Goal: Navigation & Orientation: Find specific page/section

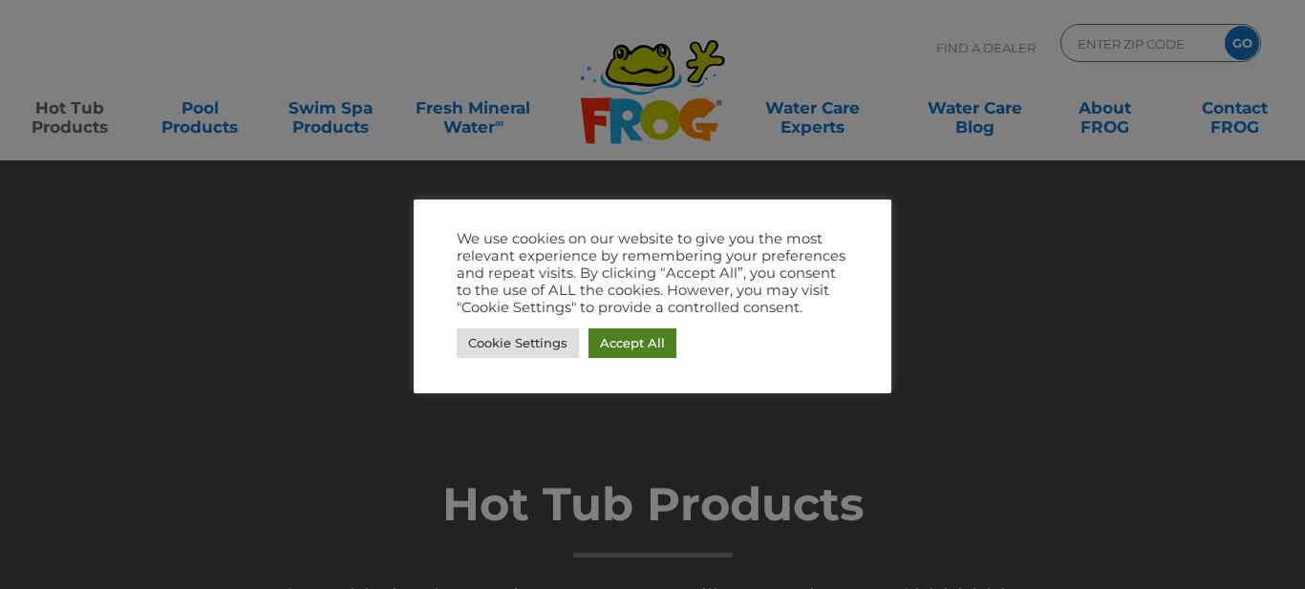
click at [639, 339] on link "Accept All" at bounding box center [632, 344] width 88 height 30
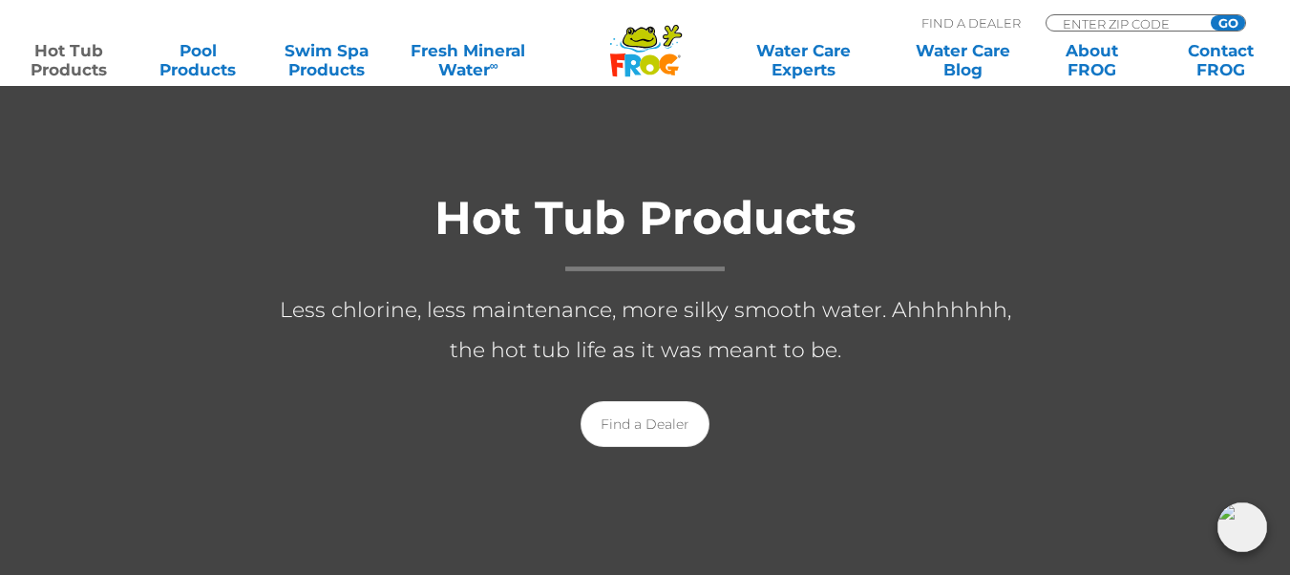
scroll to position [382, 0]
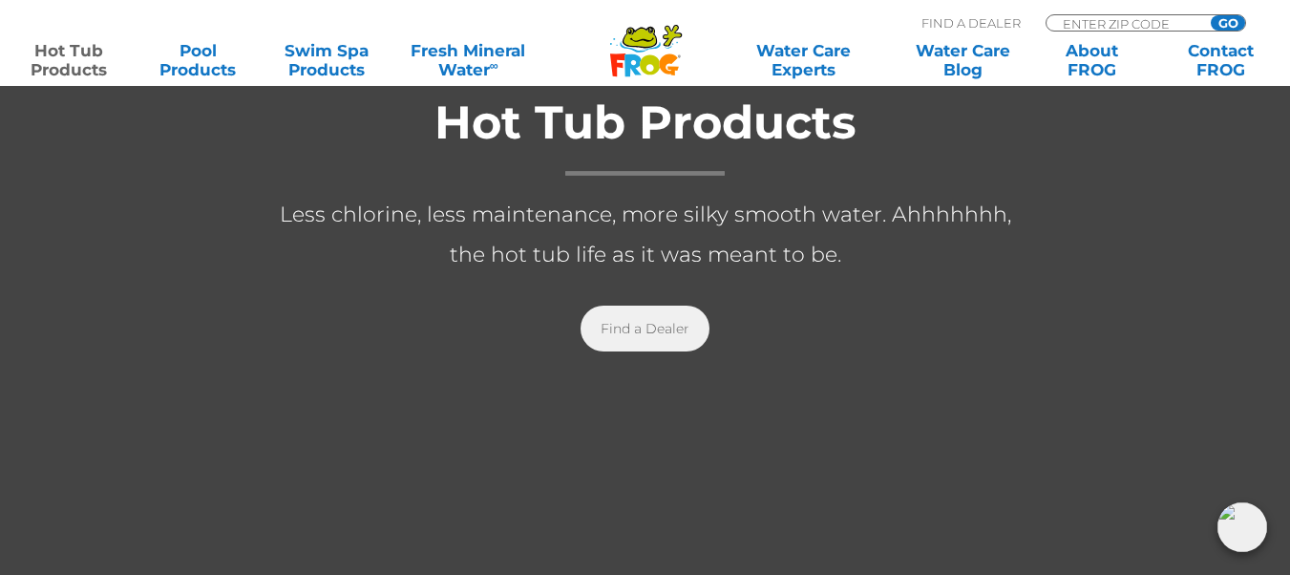
click at [655, 331] on link "Find a Dealer" at bounding box center [645, 329] width 129 height 46
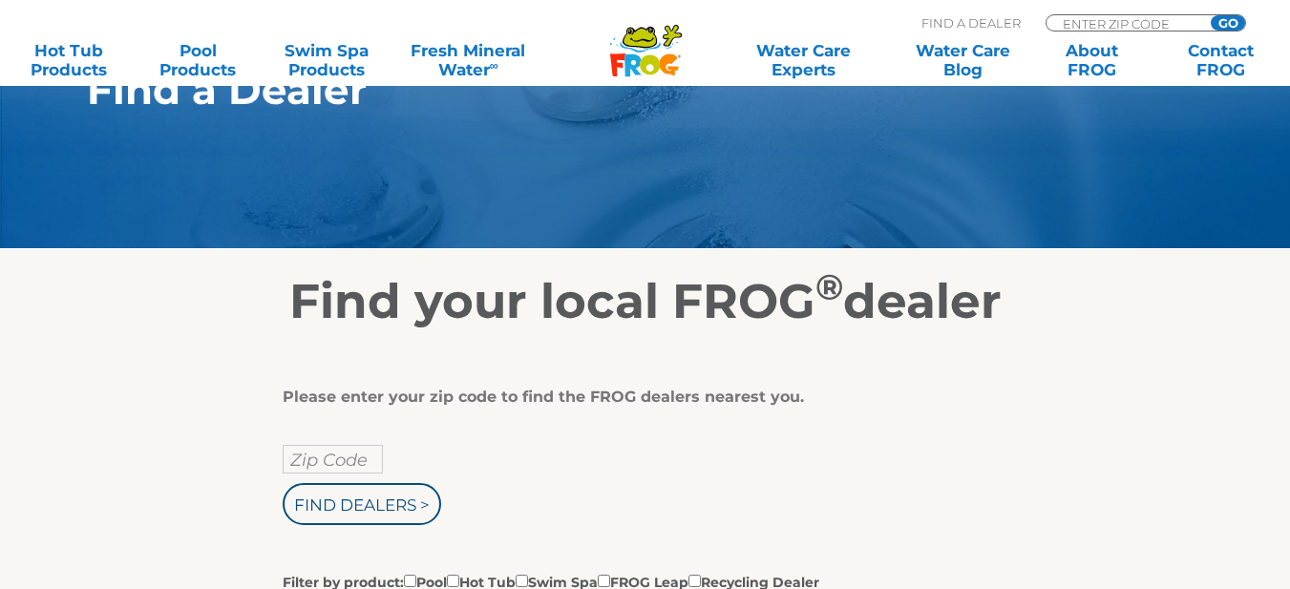
scroll to position [286, 0]
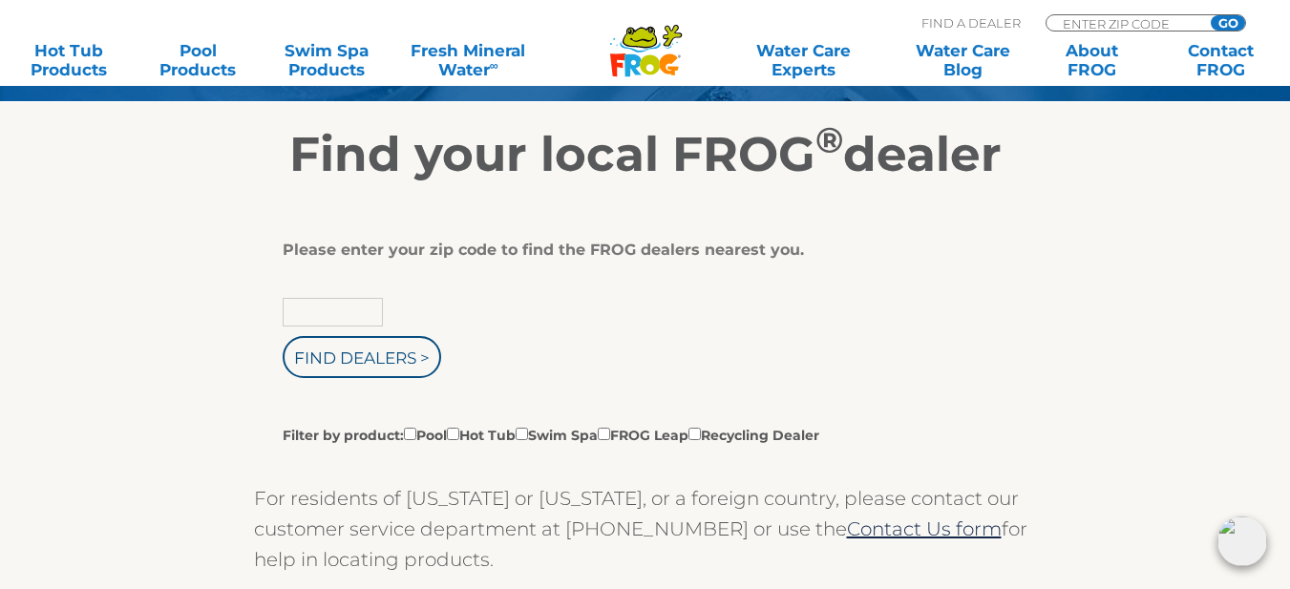
click at [325, 308] on input "text" at bounding box center [333, 312] width 100 height 29
type input "15909"
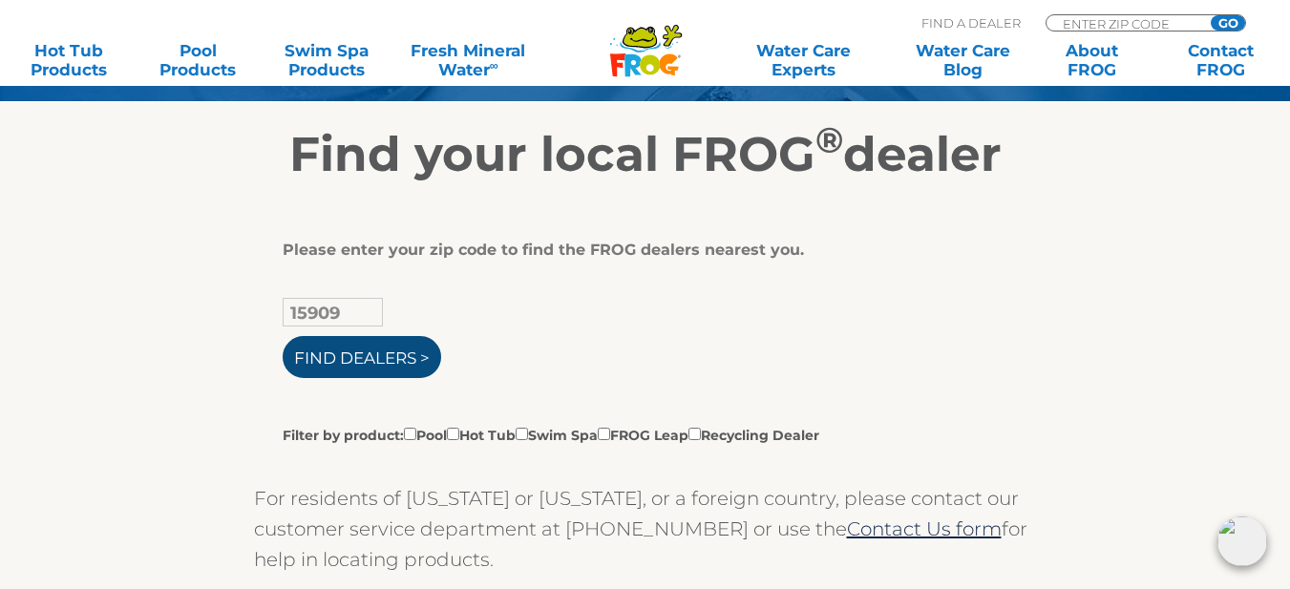
click at [379, 355] on input "Find Dealers >" at bounding box center [362, 357] width 159 height 42
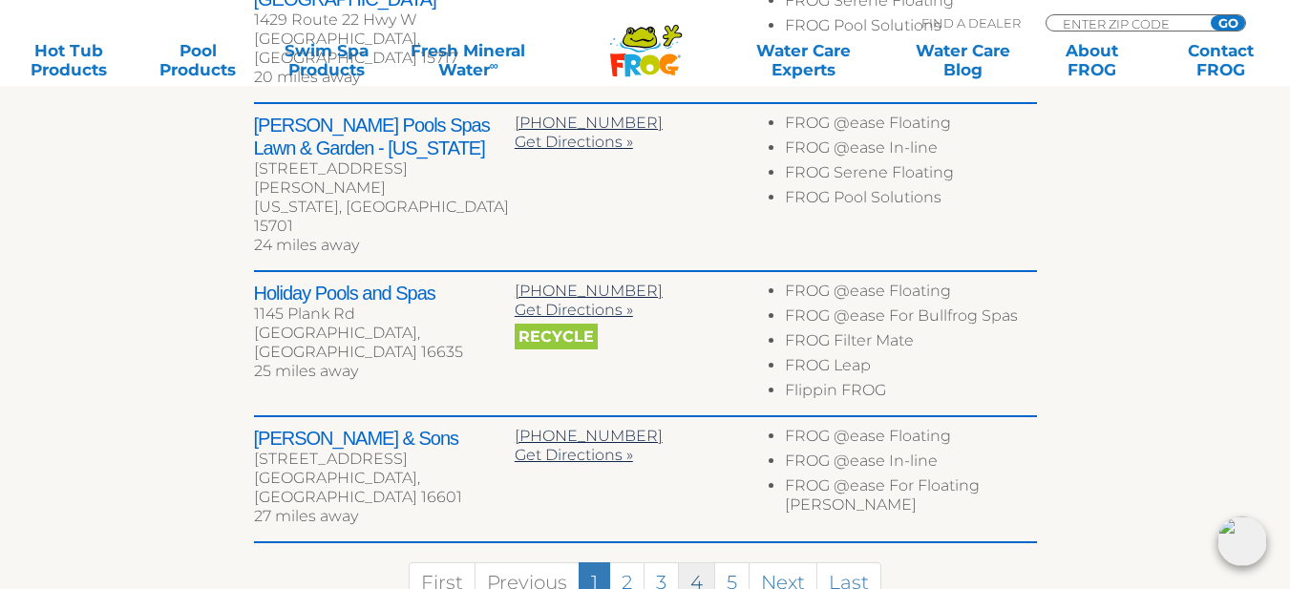
scroll to position [1241, 0]
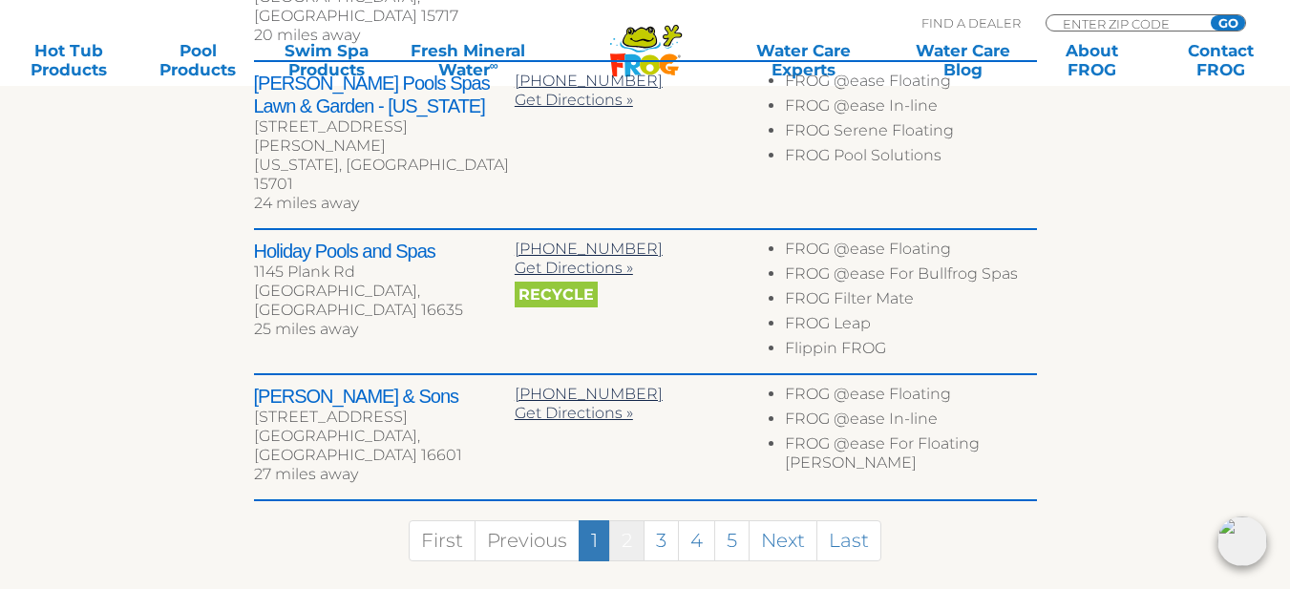
click at [626, 520] on link "2" at bounding box center [626, 540] width 35 height 41
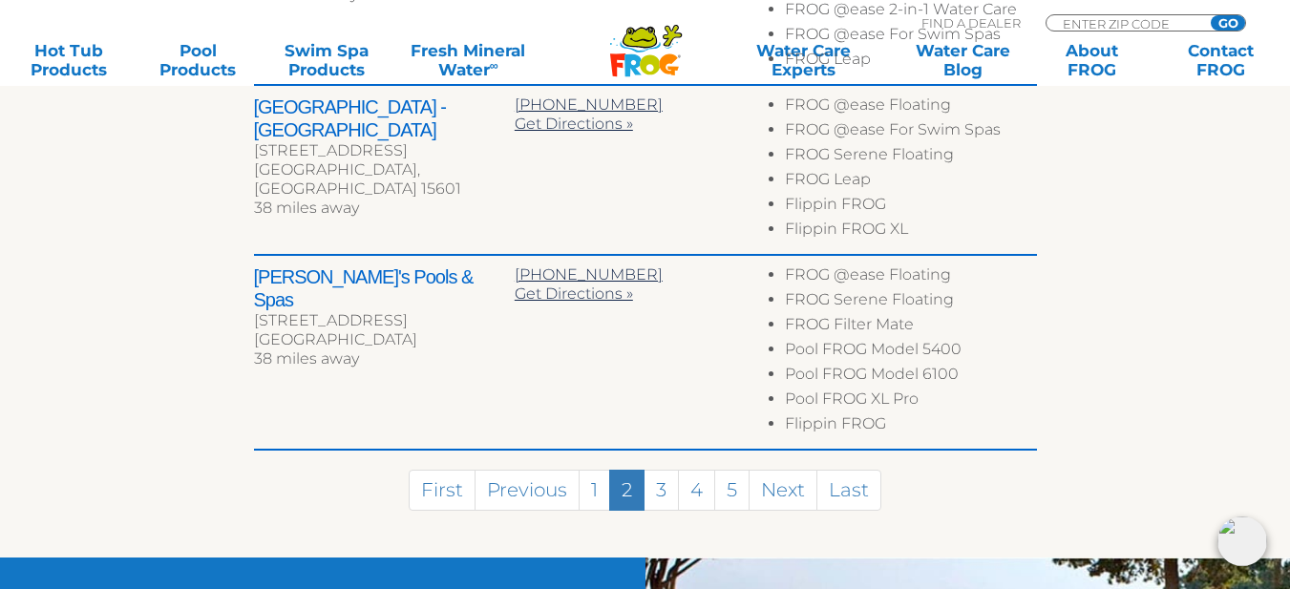
scroll to position [1360, 0]
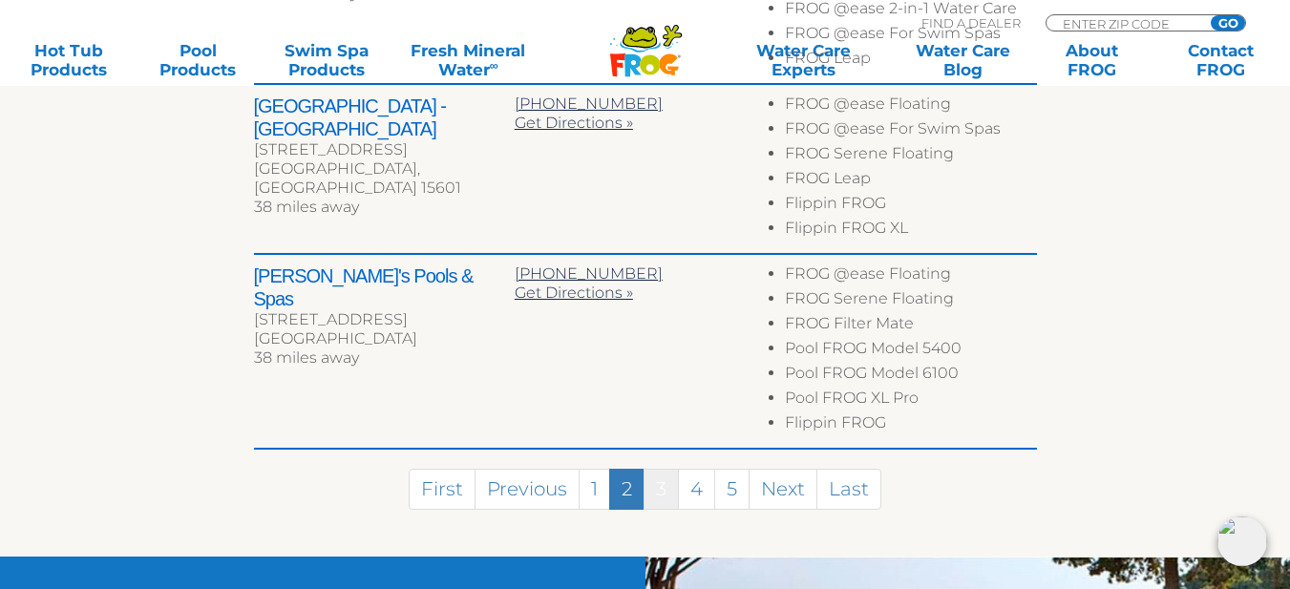
click at [661, 469] on link "3" at bounding box center [661, 489] width 35 height 41
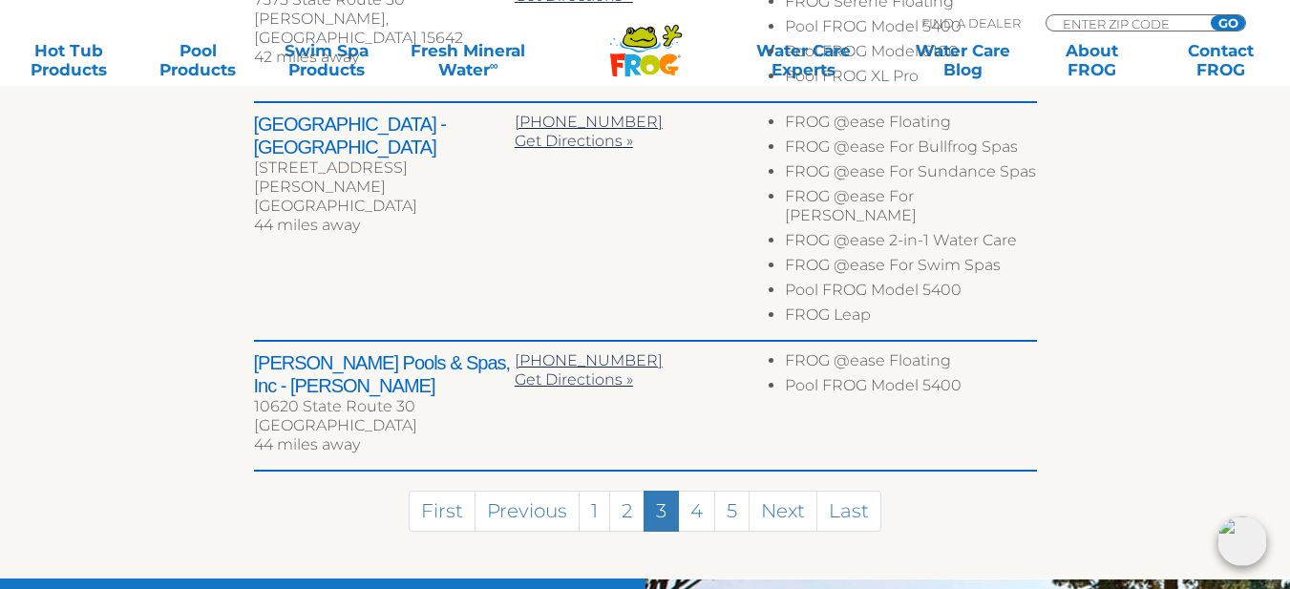
scroll to position [1369, 0]
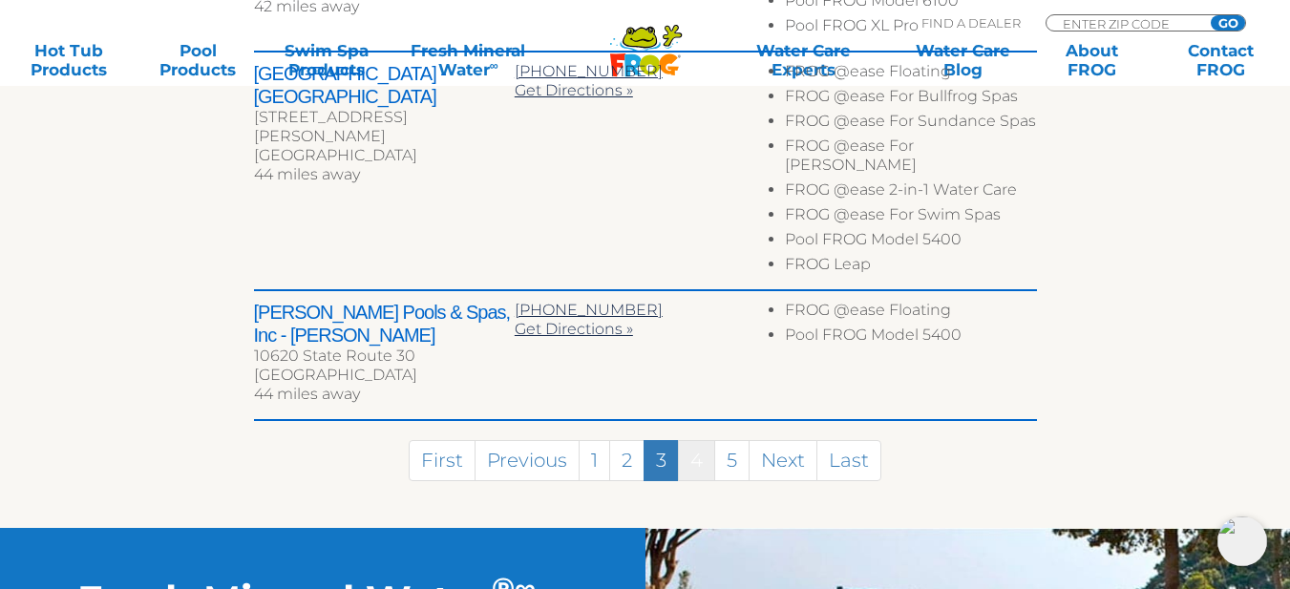
click at [696, 442] on link "4" at bounding box center [696, 460] width 37 height 41
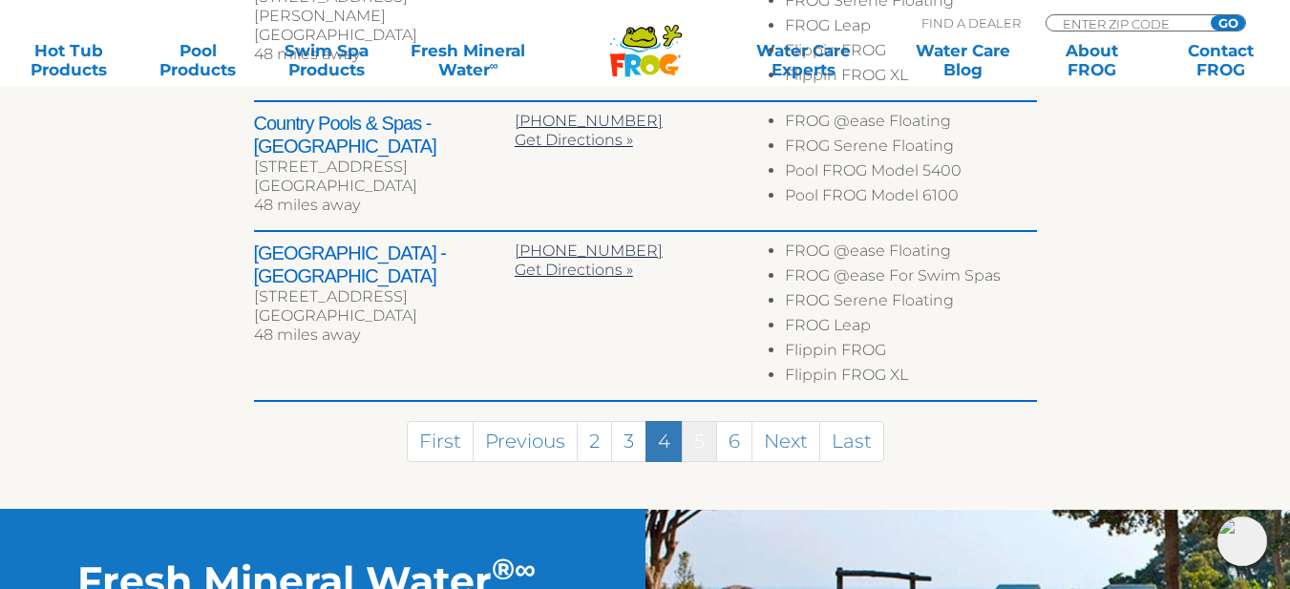
click at [700, 442] on link "5" at bounding box center [699, 441] width 35 height 41
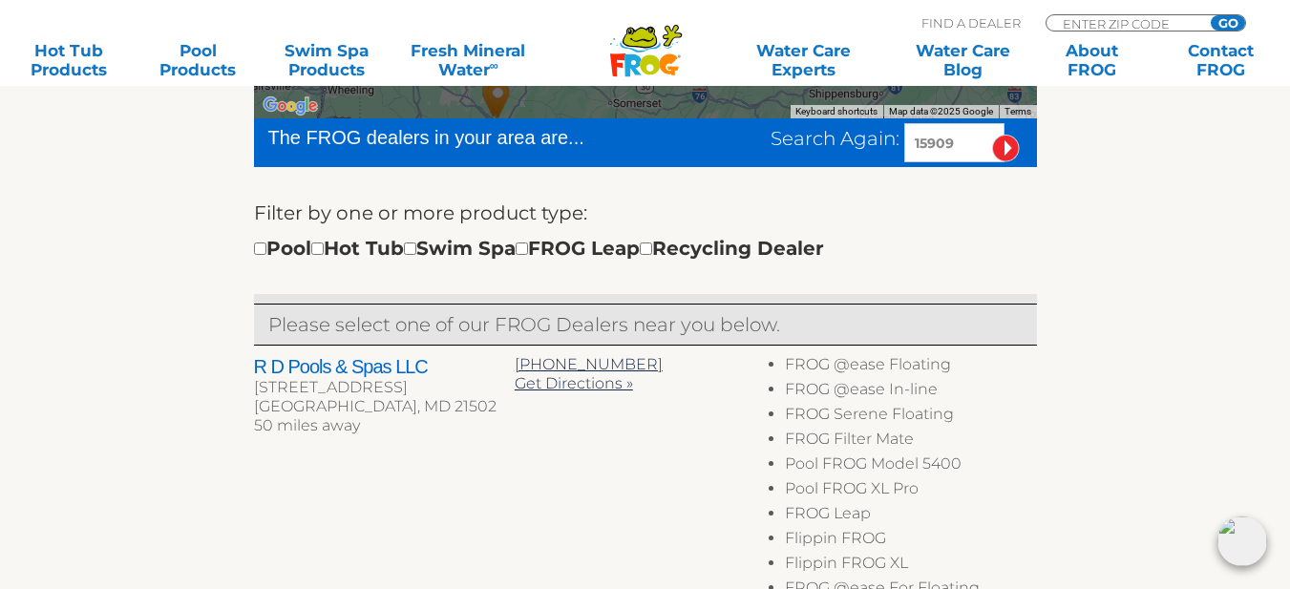
scroll to position [600, 0]
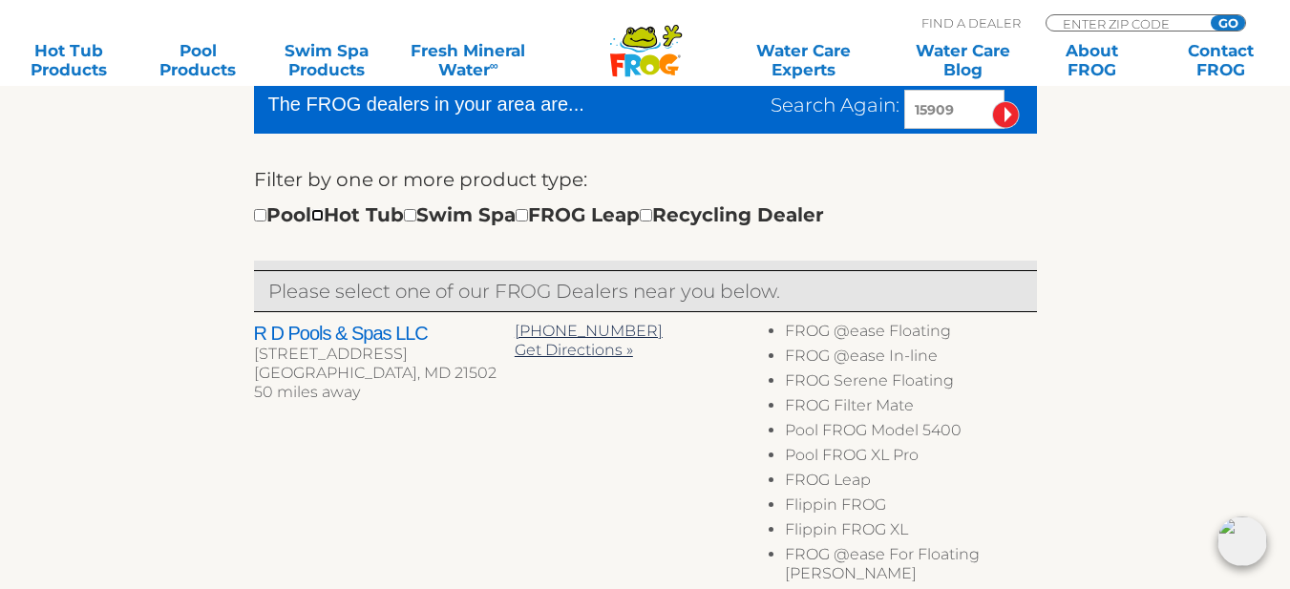
click at [324, 214] on input "checkbox" at bounding box center [317, 215] width 12 height 12
checkbox input "true"
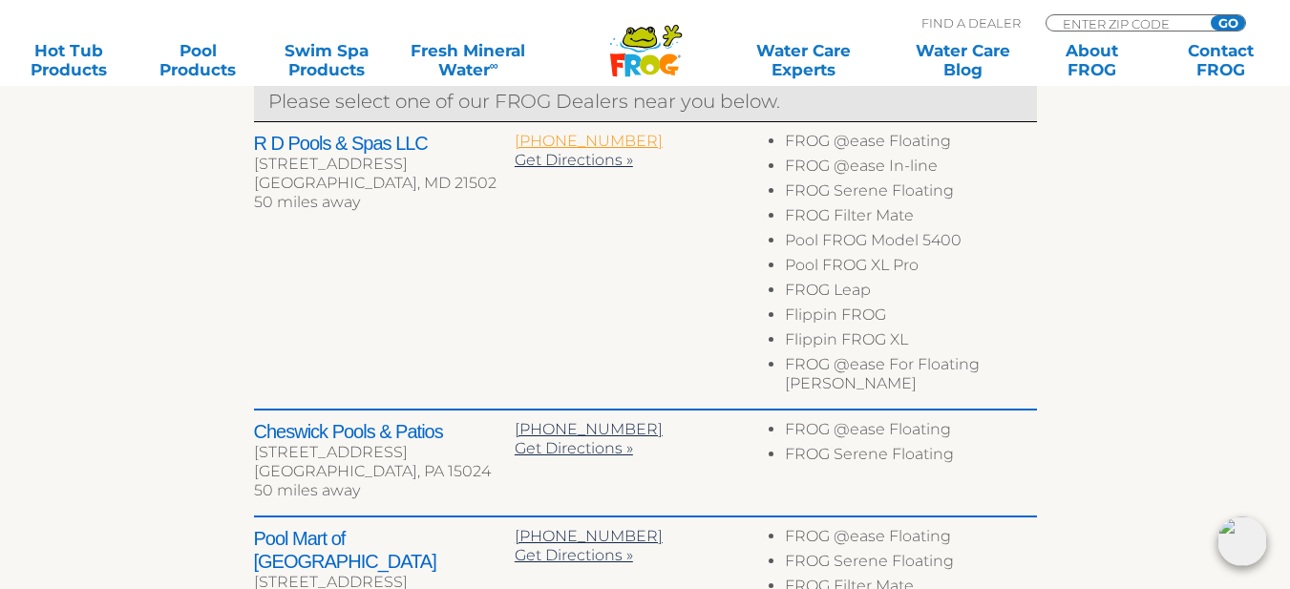
scroll to position [791, 0]
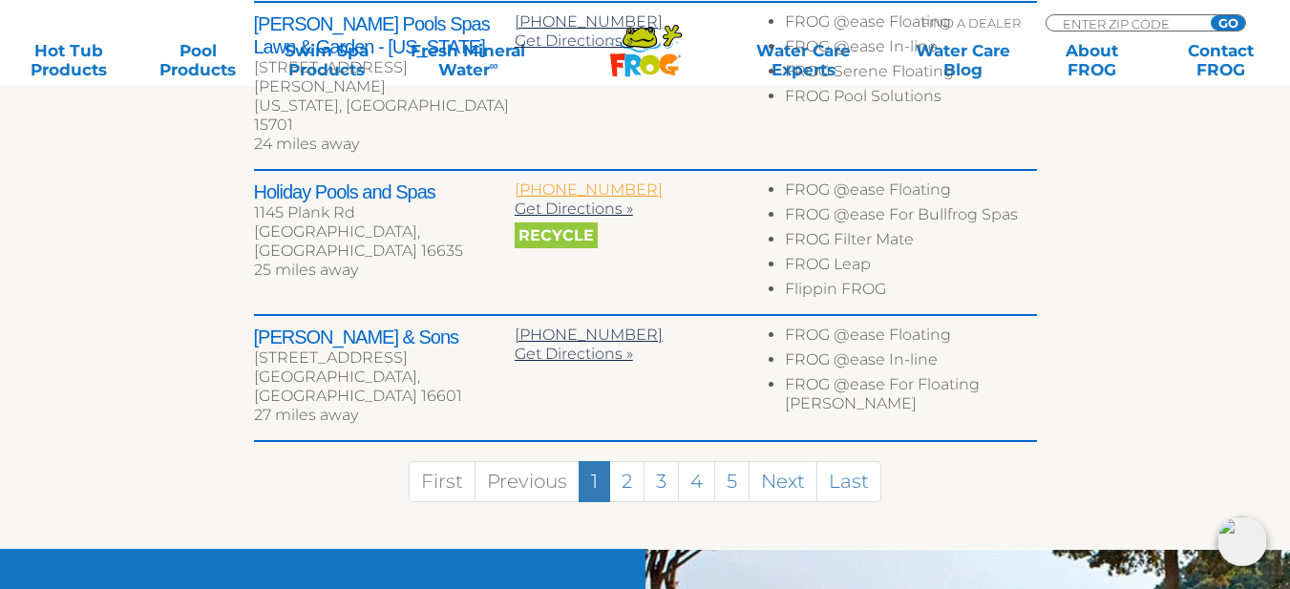
scroll to position [1353, 0]
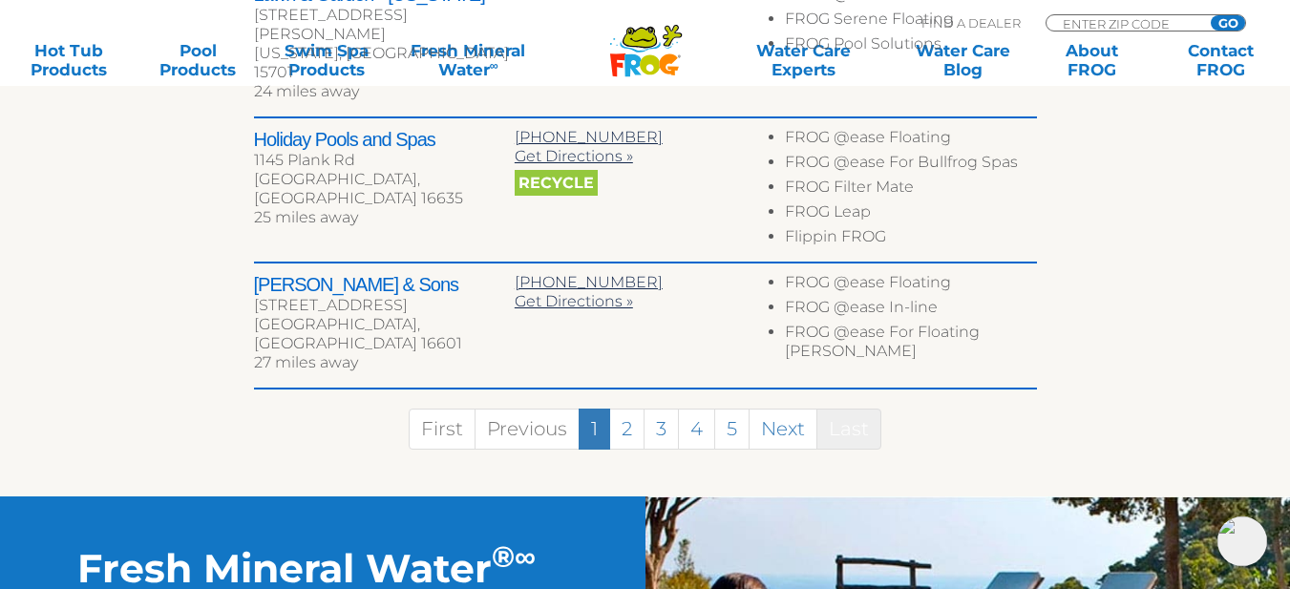
click at [850, 409] on link "Last" at bounding box center [849, 429] width 65 height 41
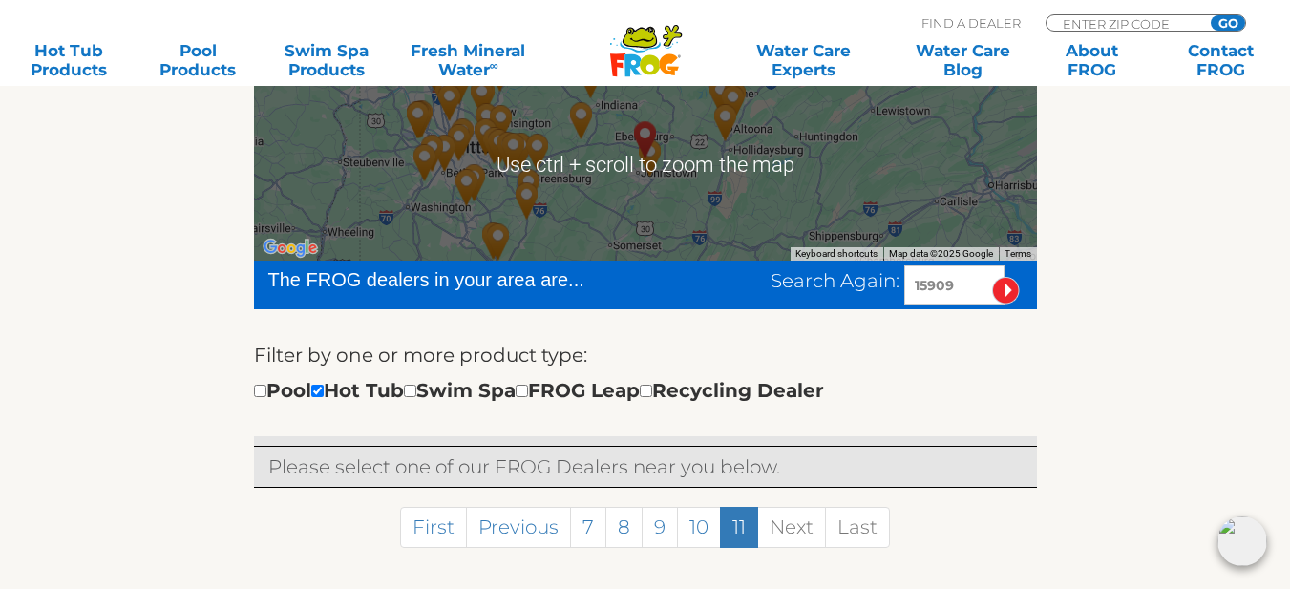
scroll to position [431, 0]
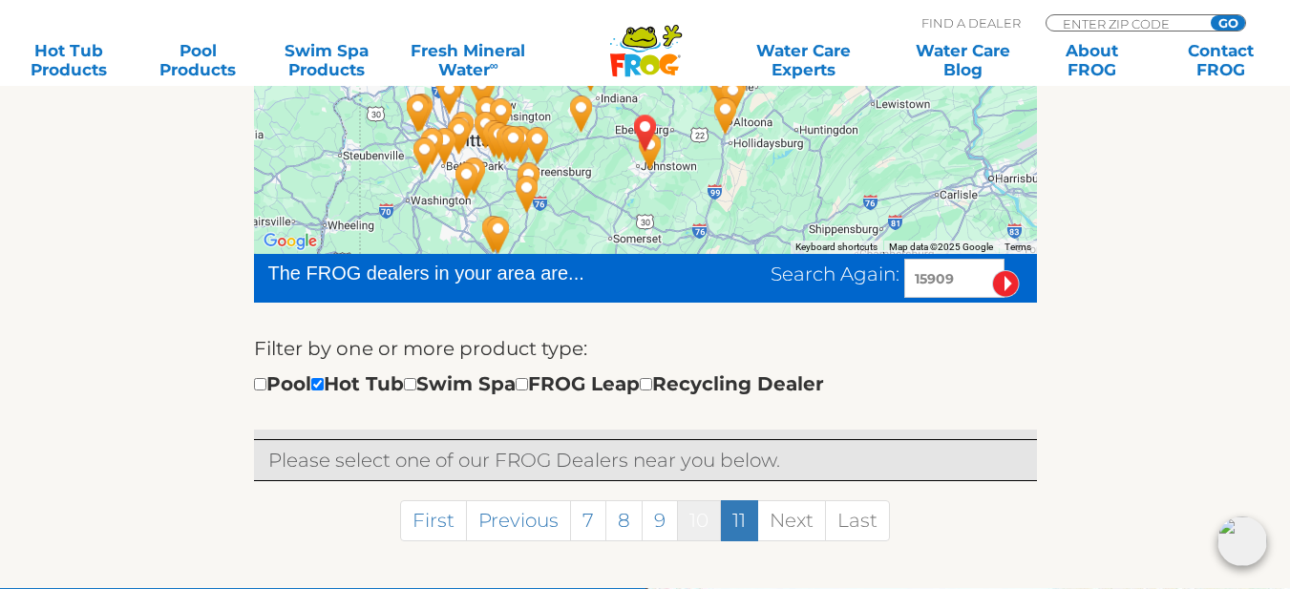
click at [698, 521] on link "10" at bounding box center [699, 520] width 44 height 41
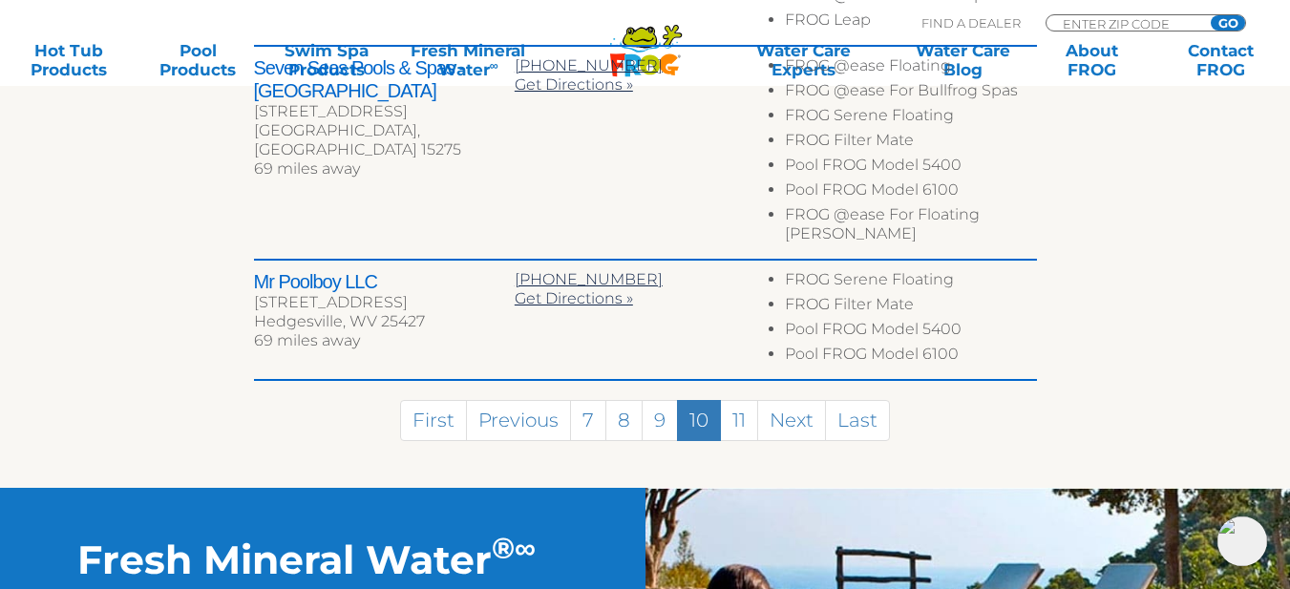
scroll to position [1432, 0]
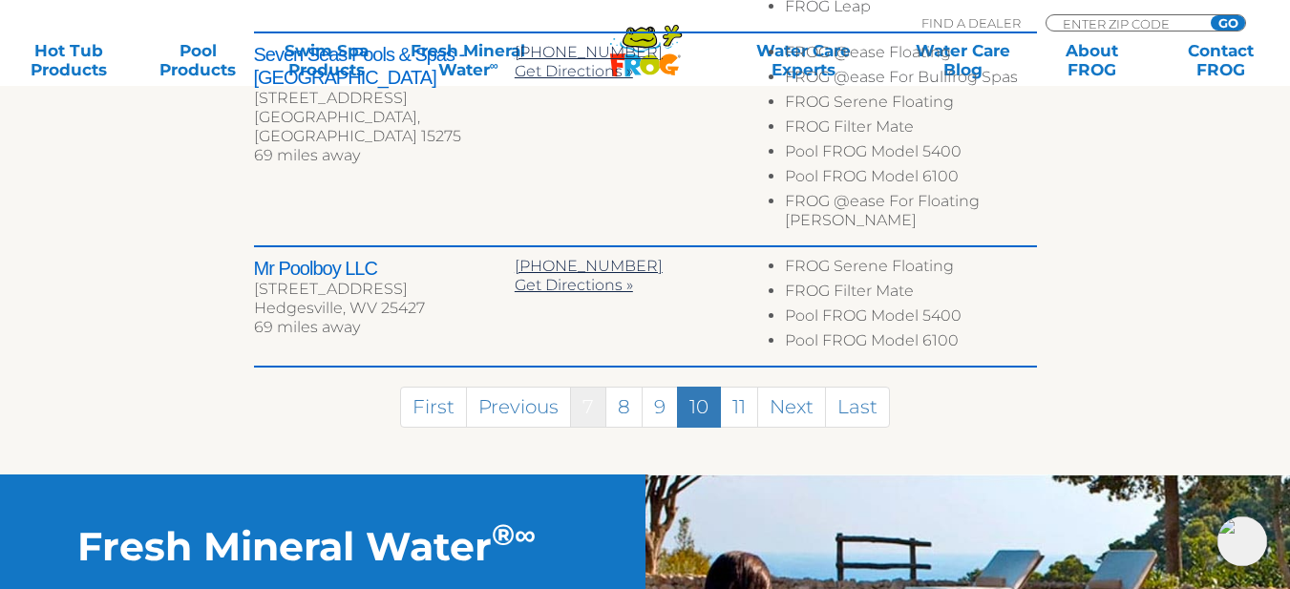
click at [581, 387] on link "7" at bounding box center [588, 407] width 36 height 41
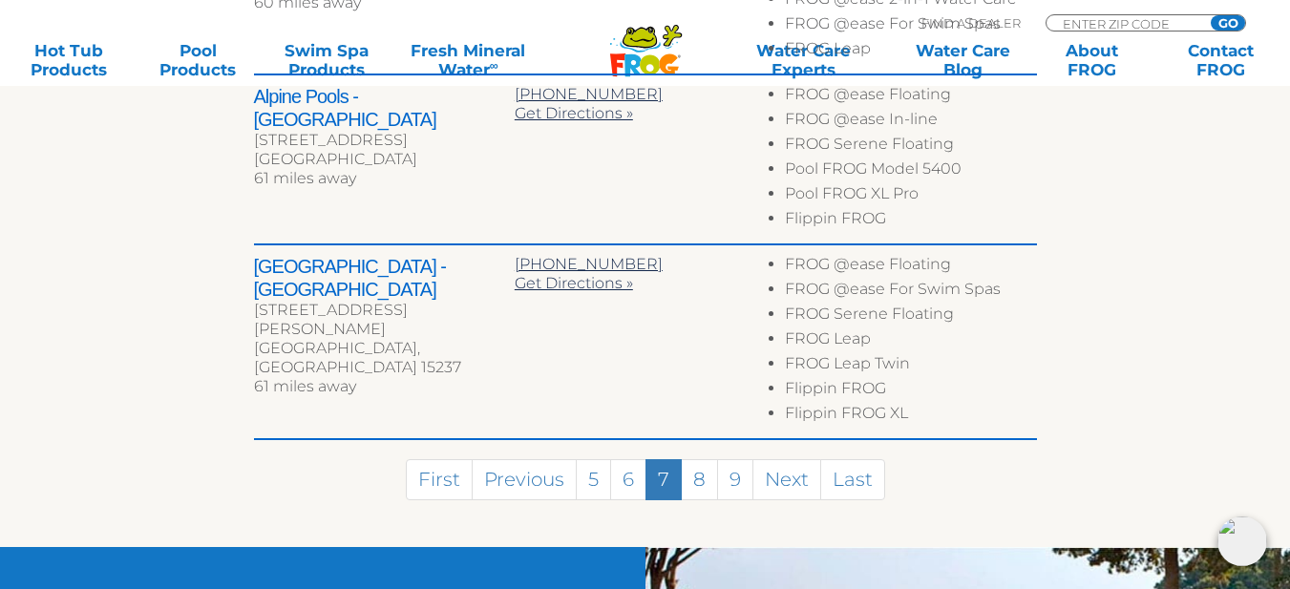
scroll to position [1482, 0]
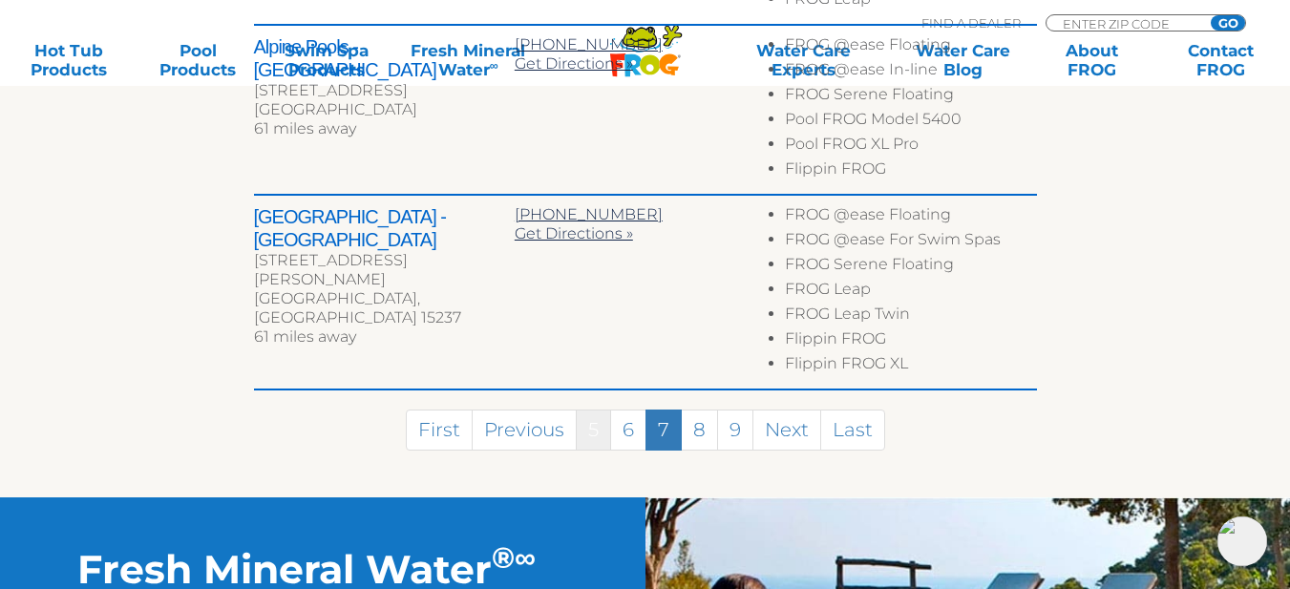
click at [591, 410] on link "5" at bounding box center [593, 430] width 35 height 41
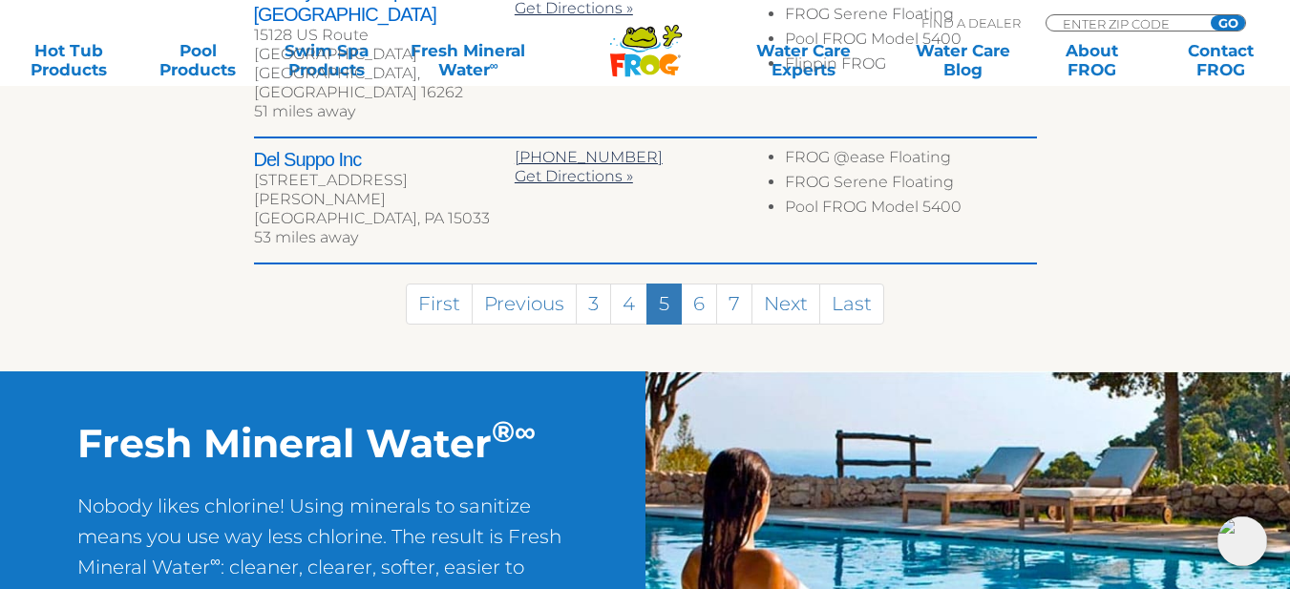
scroll to position [1341, 0]
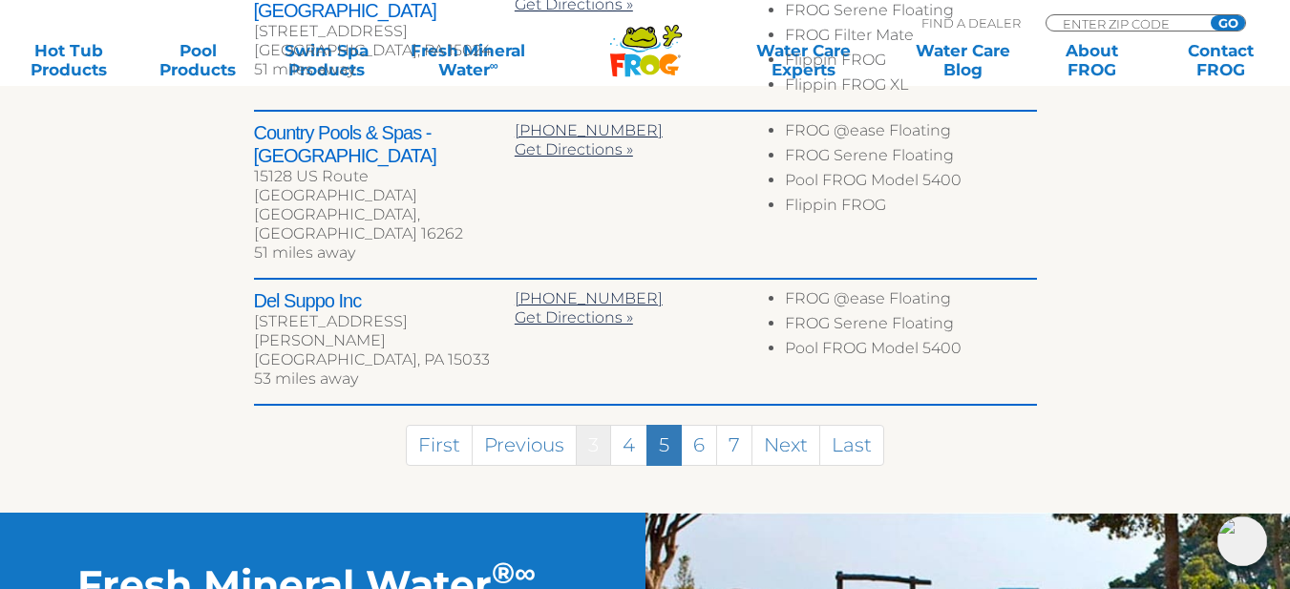
click at [591, 425] on link "3" at bounding box center [593, 445] width 35 height 41
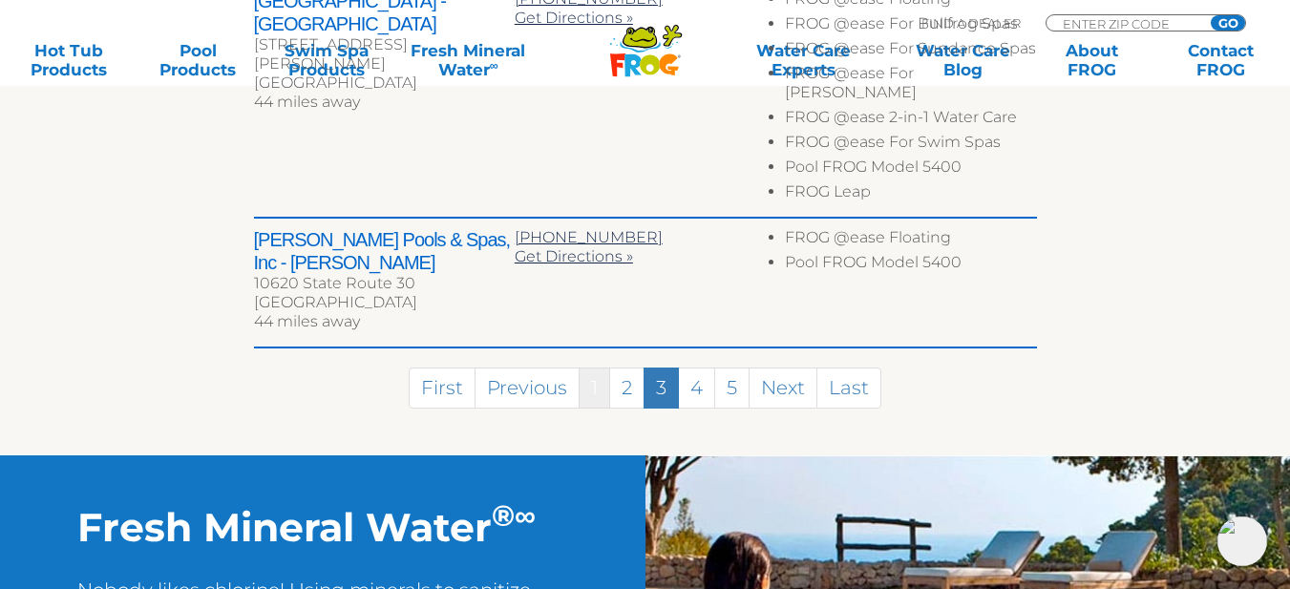
click at [591, 371] on link "1" at bounding box center [595, 388] width 32 height 41
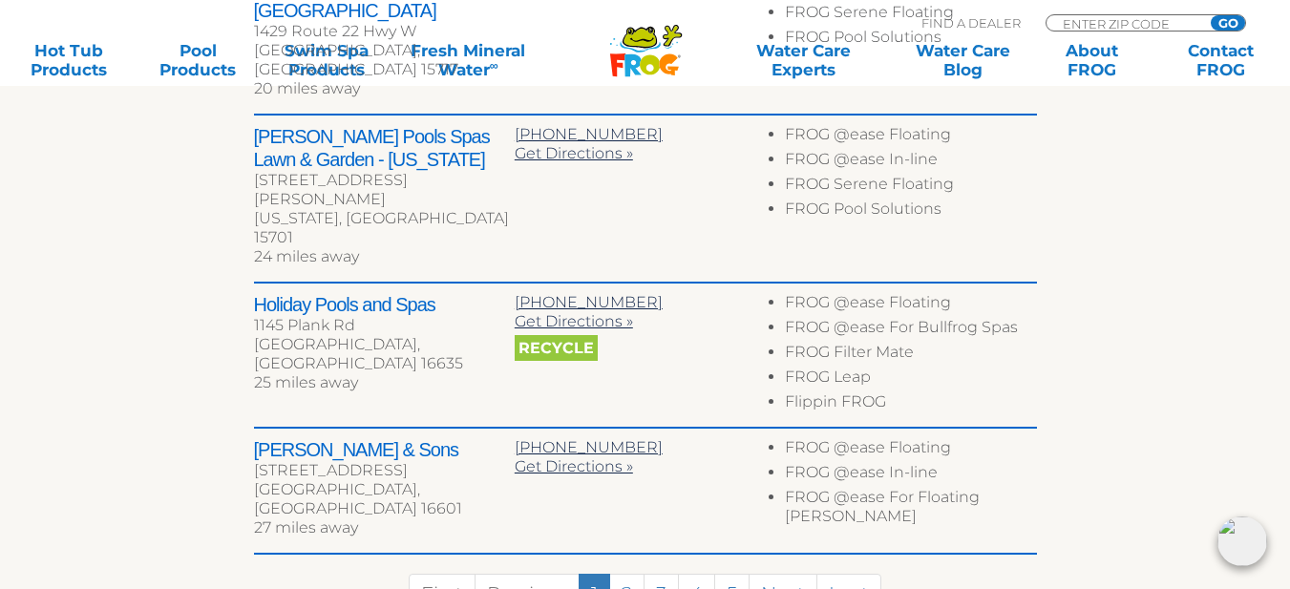
scroll to position [1219, 0]
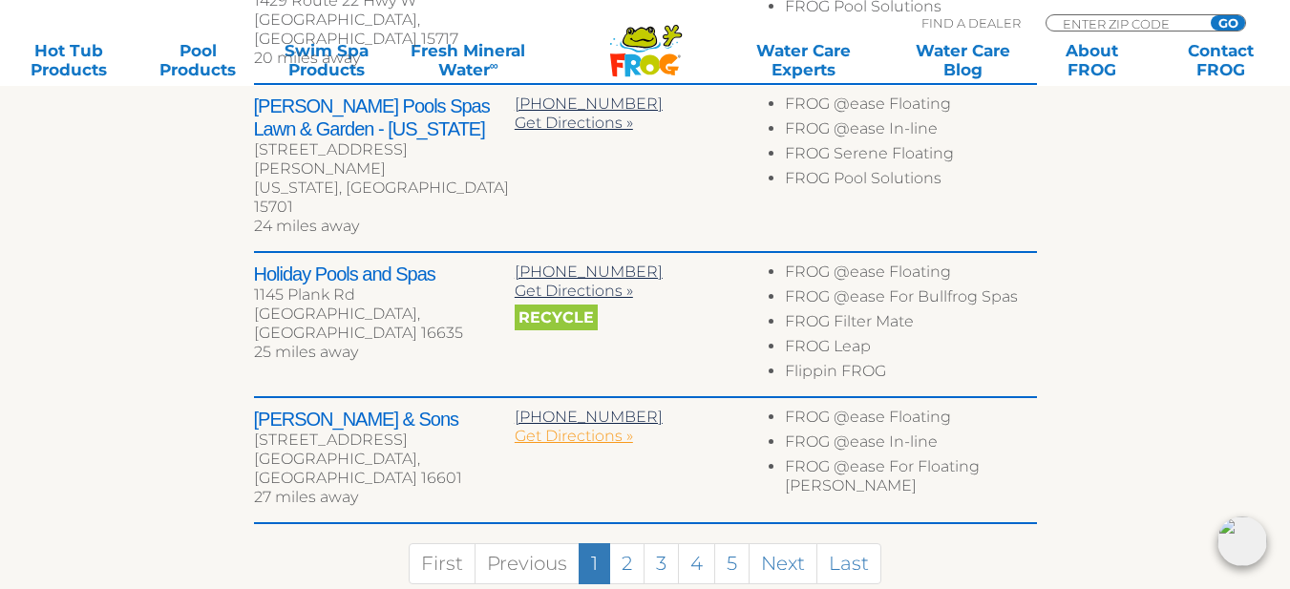
click at [562, 427] on span "Get Directions »" at bounding box center [574, 436] width 118 height 18
